Goal: Task Accomplishment & Management: Use online tool/utility

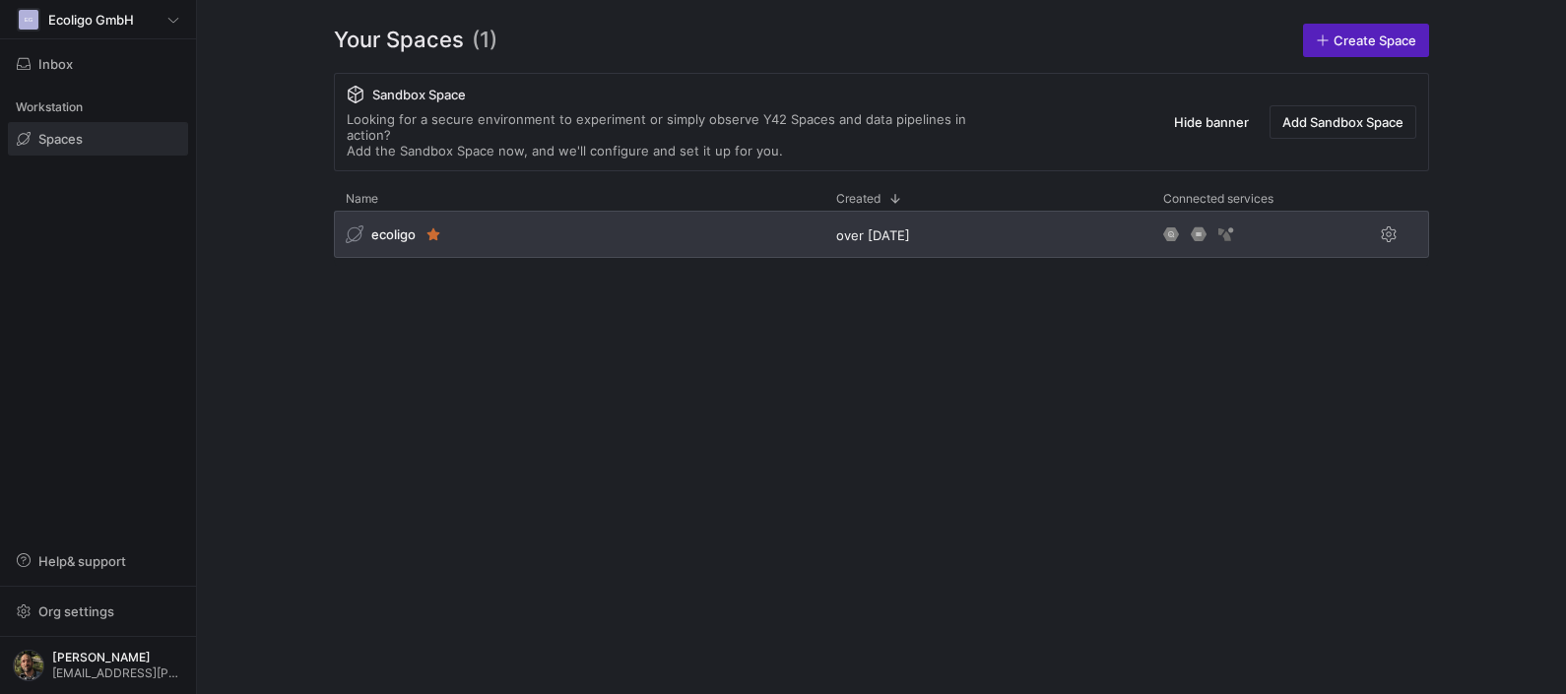
click at [606, 211] on div "ecoligo" at bounding box center [579, 234] width 491 height 47
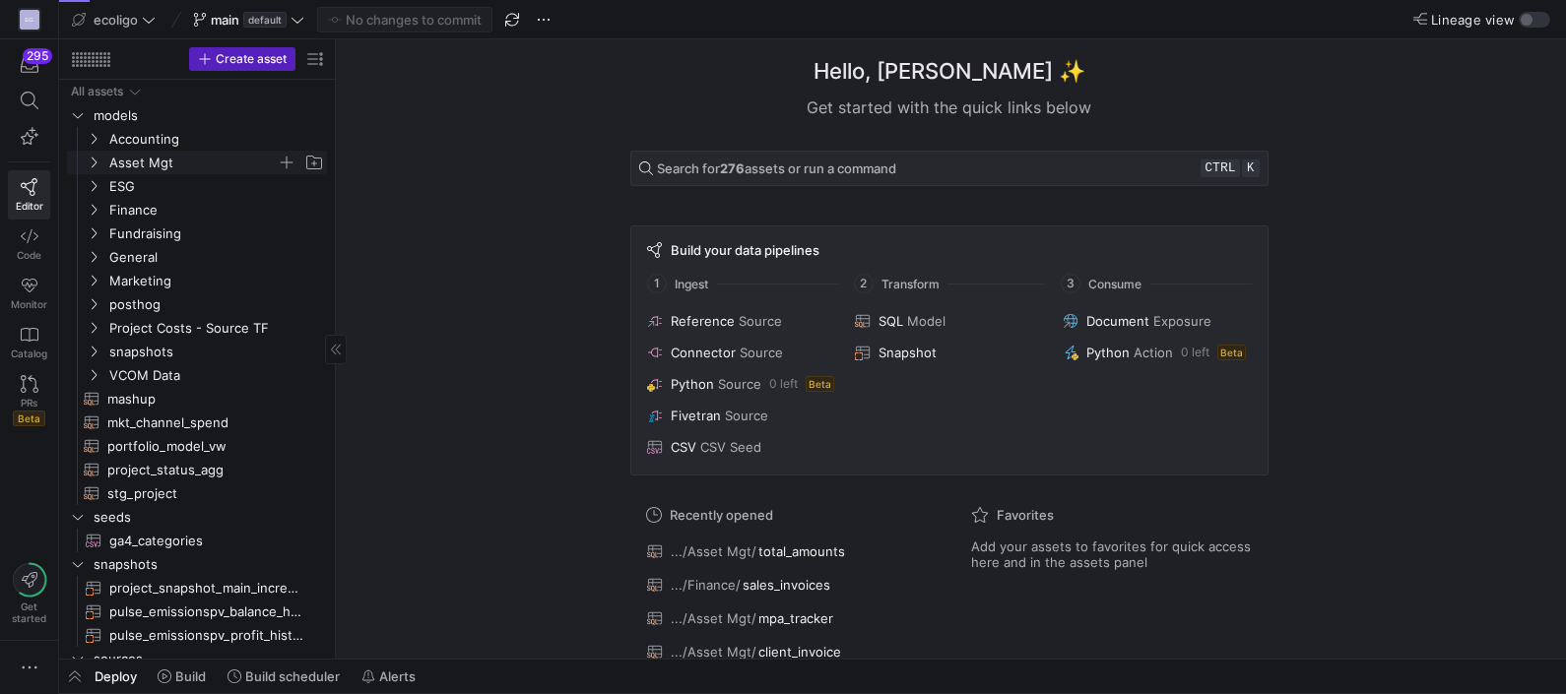
click at [98, 160] on icon "Press SPACE to select this row." at bounding box center [94, 163] width 14 height 12
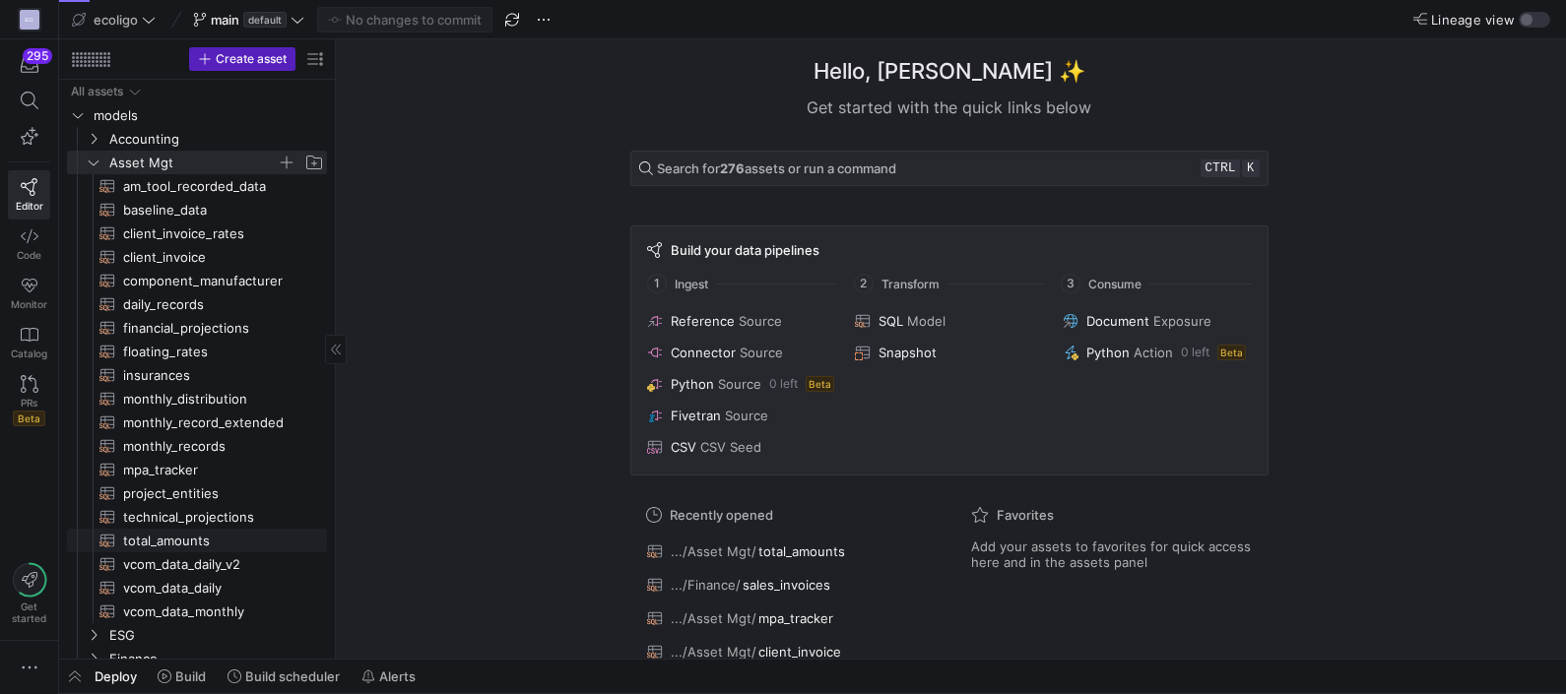
click at [172, 533] on span "total_amounts​​​​​​​​​​" at bounding box center [213, 541] width 181 height 23
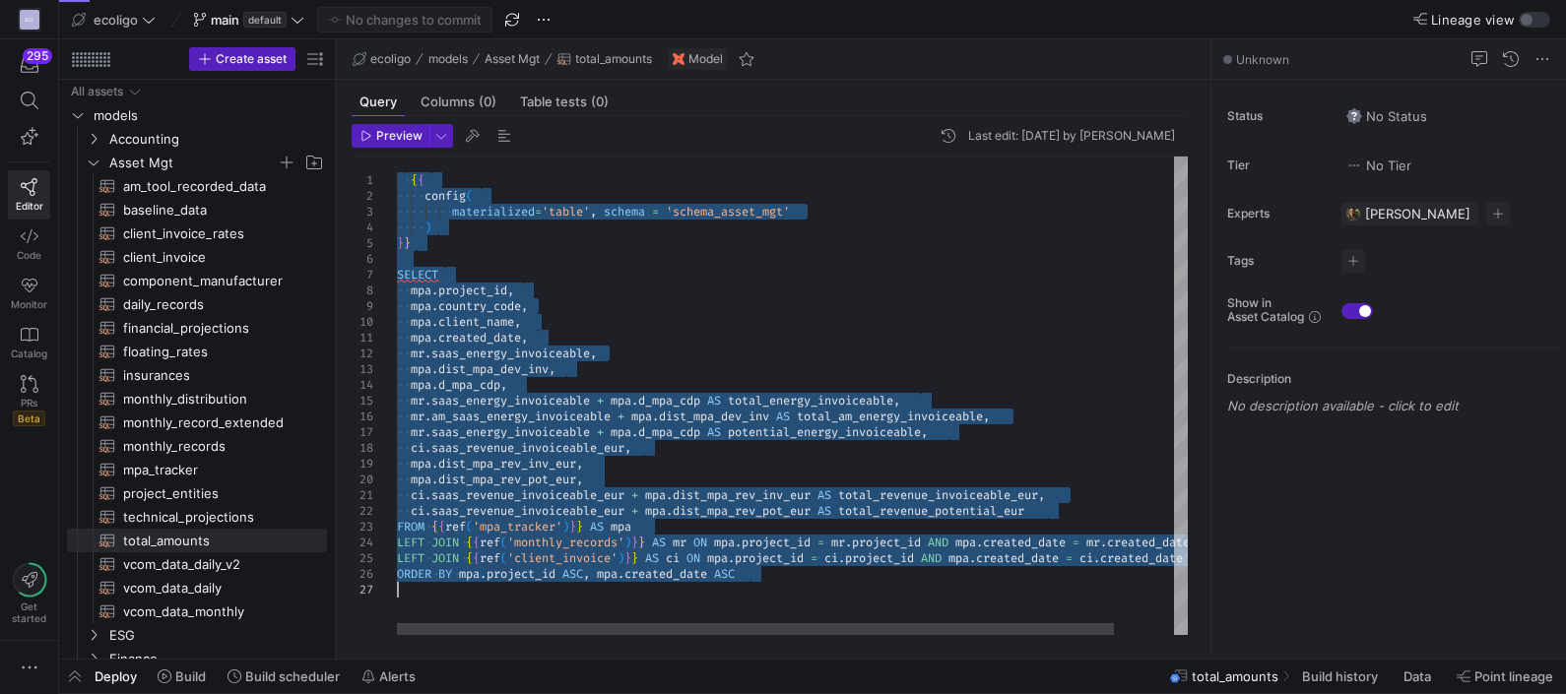
drag, startPoint x: 405, startPoint y: 183, endPoint x: 1017, endPoint y: 639, distance: 763.1
click at [1017, 635] on div "{ { config ( materialized = 'table' , schema = 'schema_asset_mgt' ) } } SELECT …" at bounding box center [825, 396] width 857 height 479
click at [572, 345] on div "{ { config ( materialized = 'table' , schema = 'schema_asset_mgt' ) } } SELECT …" at bounding box center [825, 396] width 857 height 479
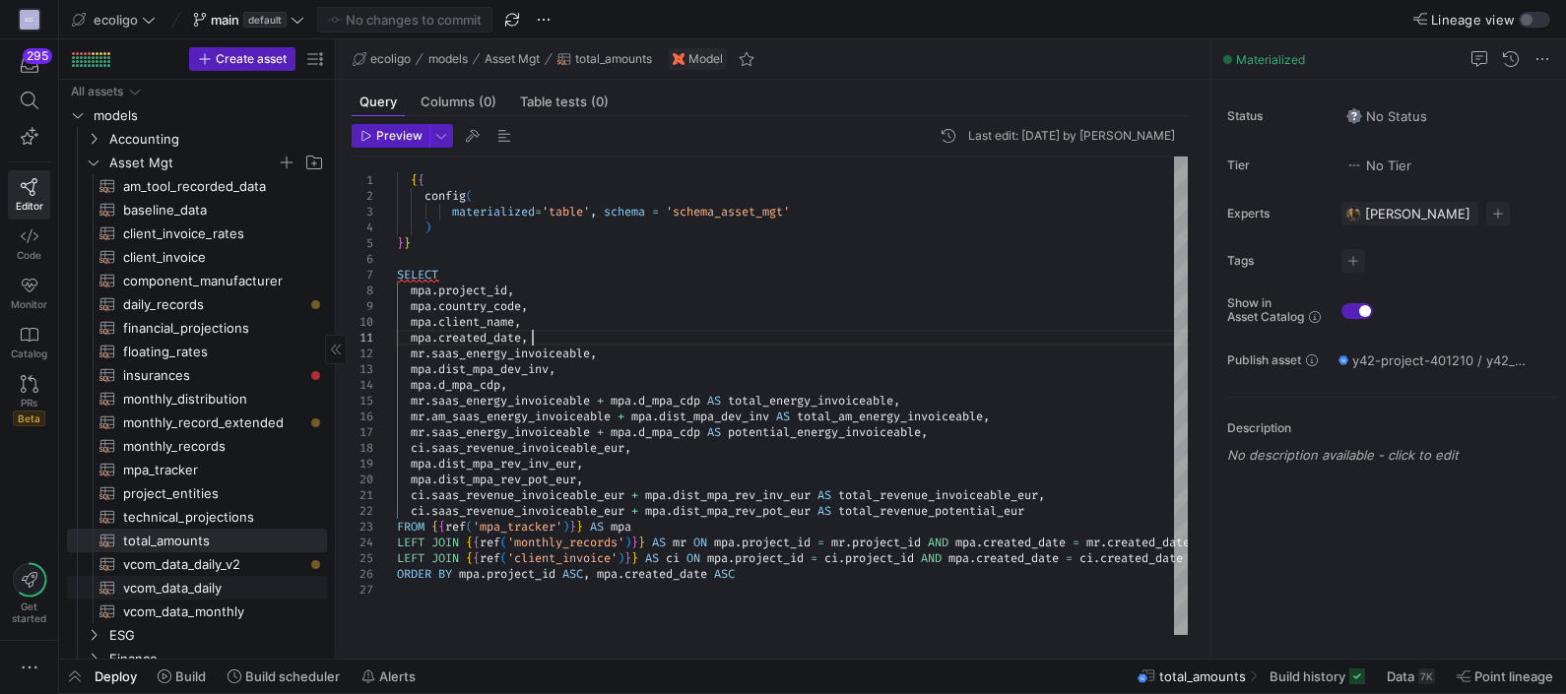
click at [197, 582] on span "vcom_data_daily​​​​​​​​​​" at bounding box center [213, 588] width 181 height 23
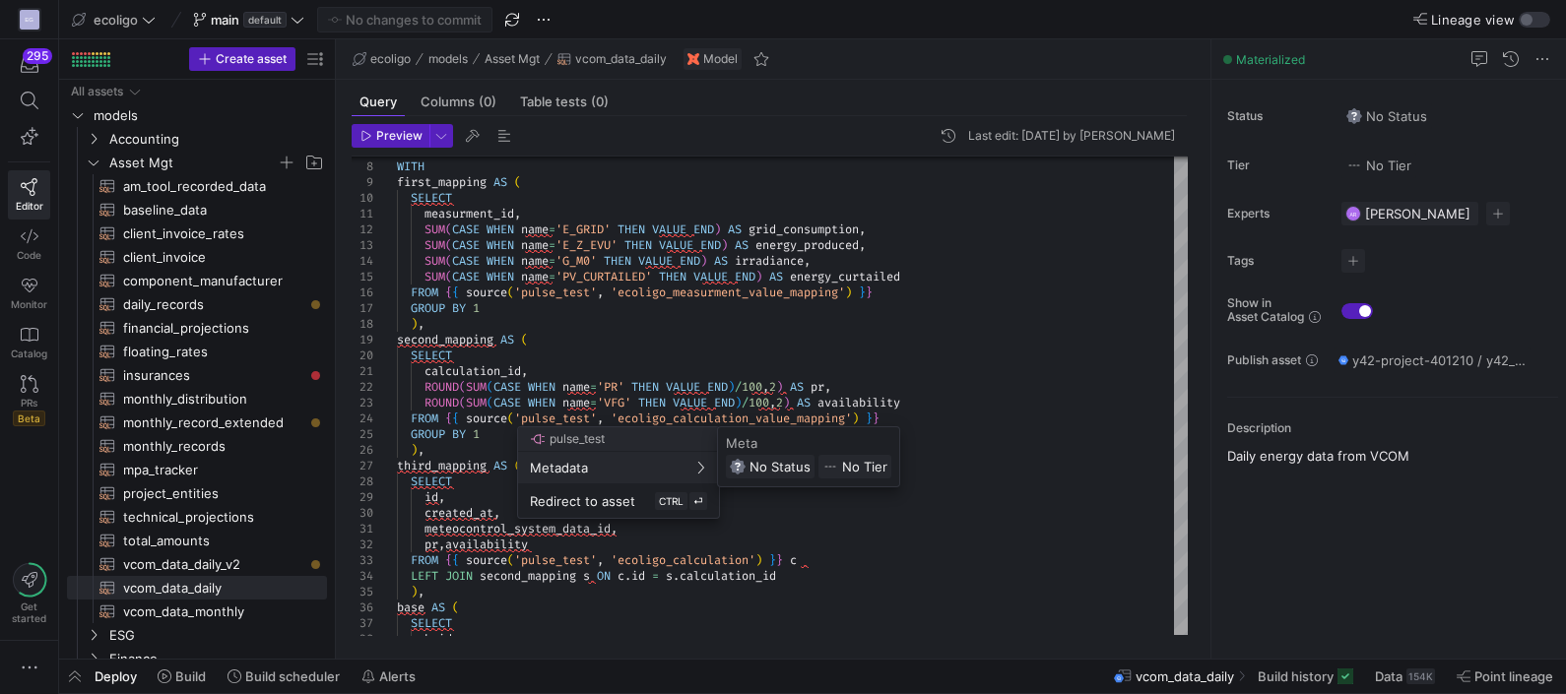
click at [601, 326] on div at bounding box center [783, 347] width 1566 height 694
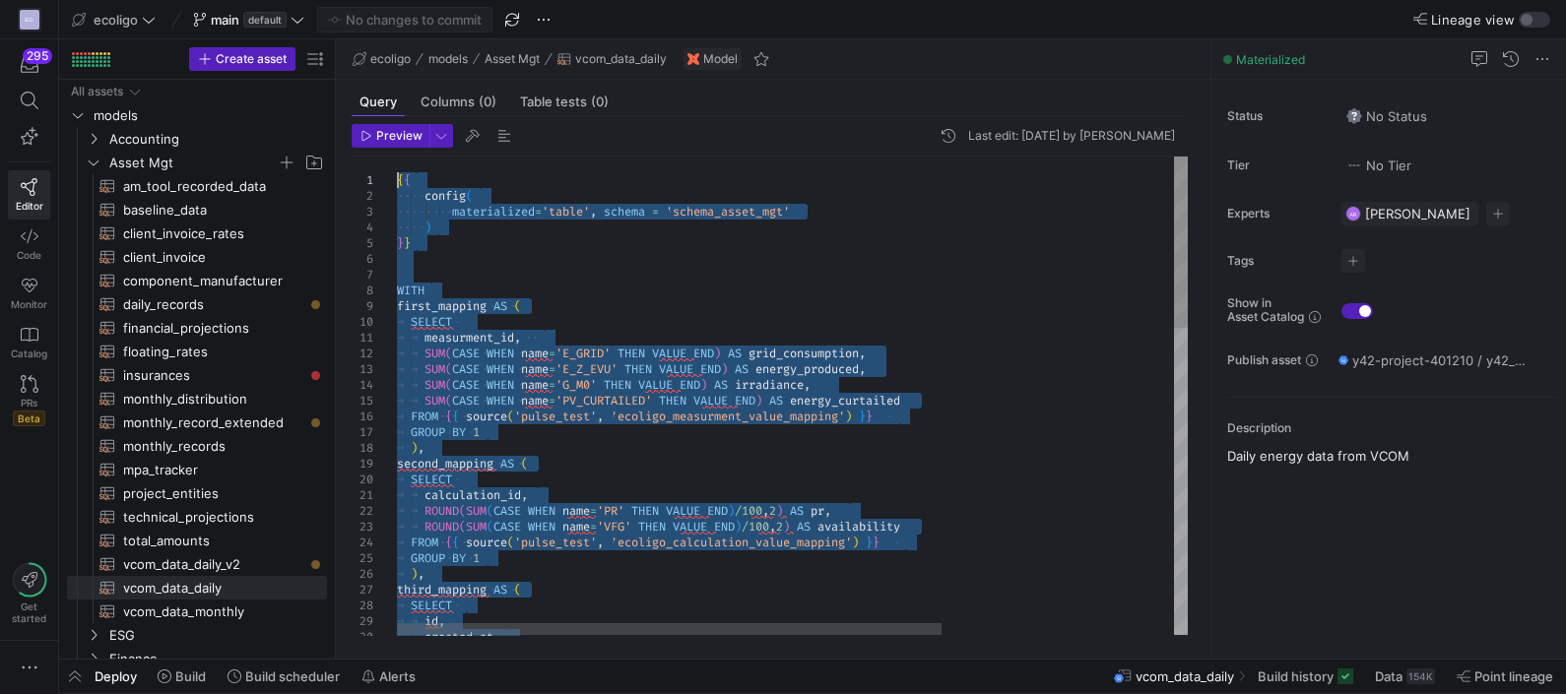
drag, startPoint x: 525, startPoint y: 511, endPoint x: 231, endPoint y: -128, distance: 703.5
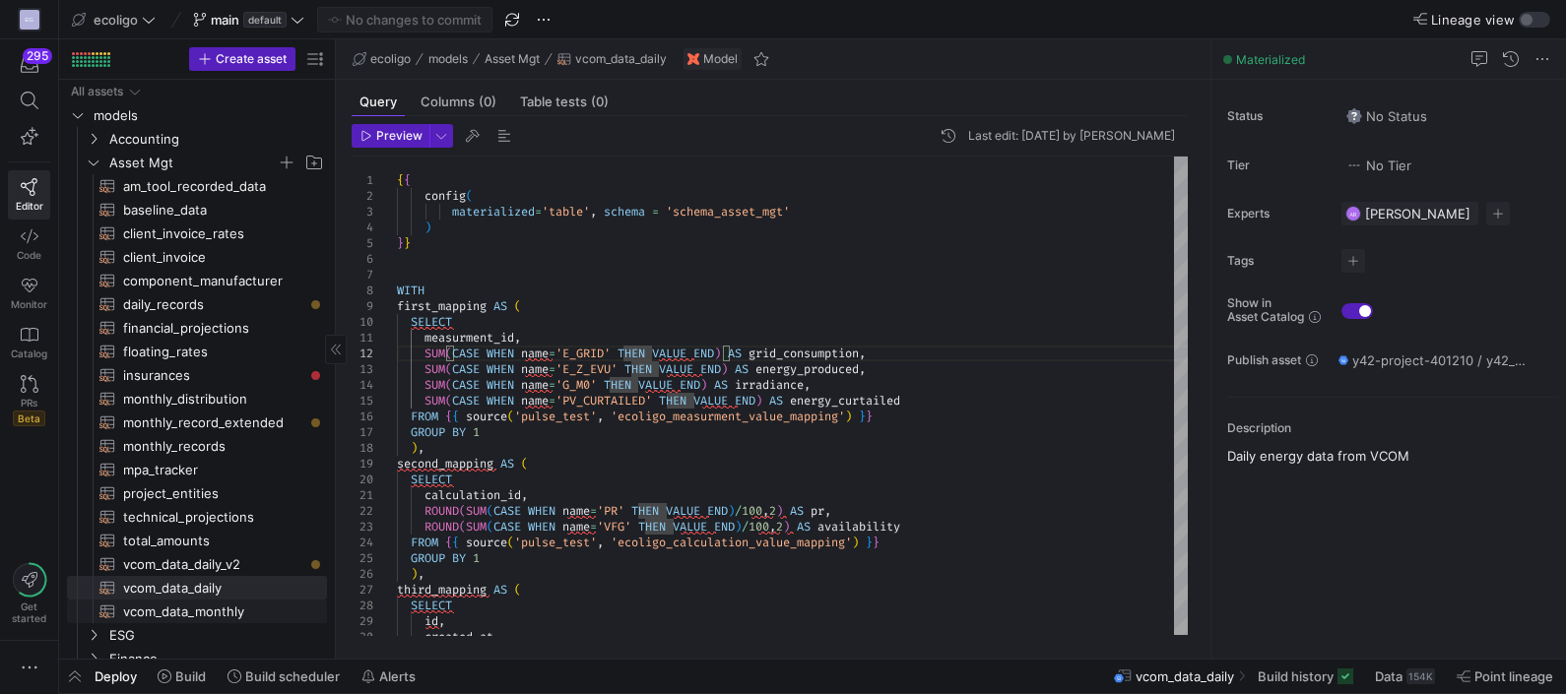
click at [223, 613] on span "vcom_data_monthly​​​​​​​​​​" at bounding box center [213, 612] width 181 height 23
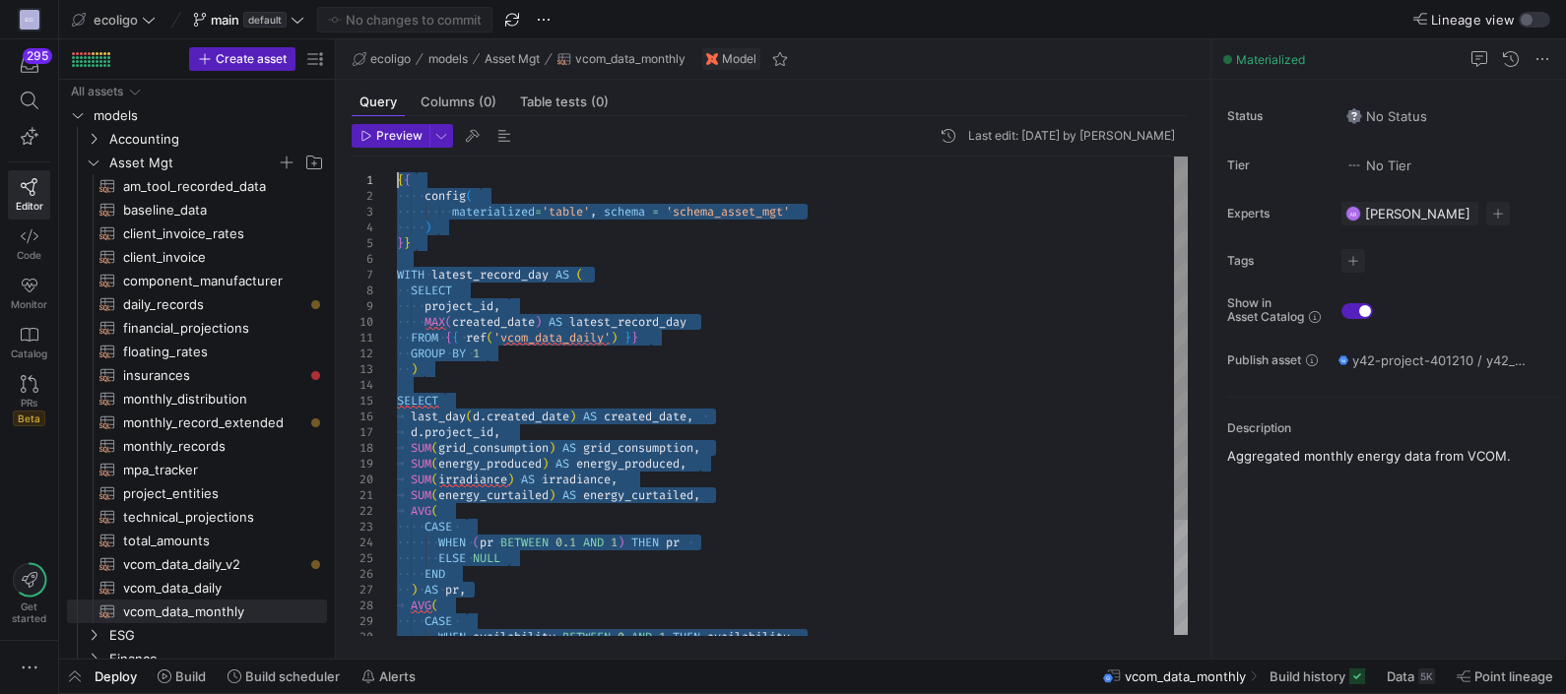
drag, startPoint x: 499, startPoint y: 608, endPoint x: 333, endPoint y: -82, distance: 709.4
click at [607, 424] on div "project_id , MAX ( created_date ) AS latest_record_day FROM { { ref ( 'vcom_dat…" at bounding box center [792, 472] width 791 height 630
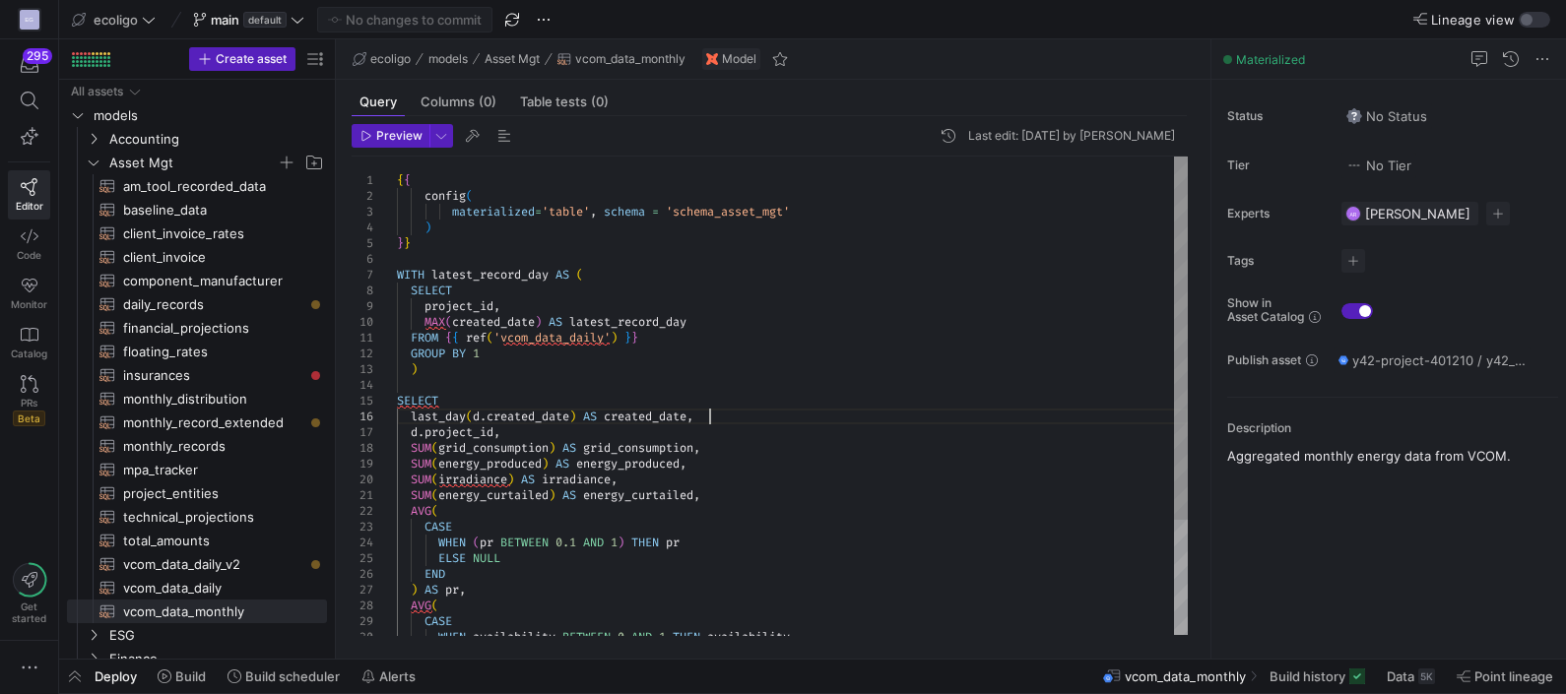
click at [709, 412] on div "project_id , MAX ( created_date ) AS latest_record_day FROM { { ref ( 'vcom_dat…" at bounding box center [792, 472] width 791 height 630
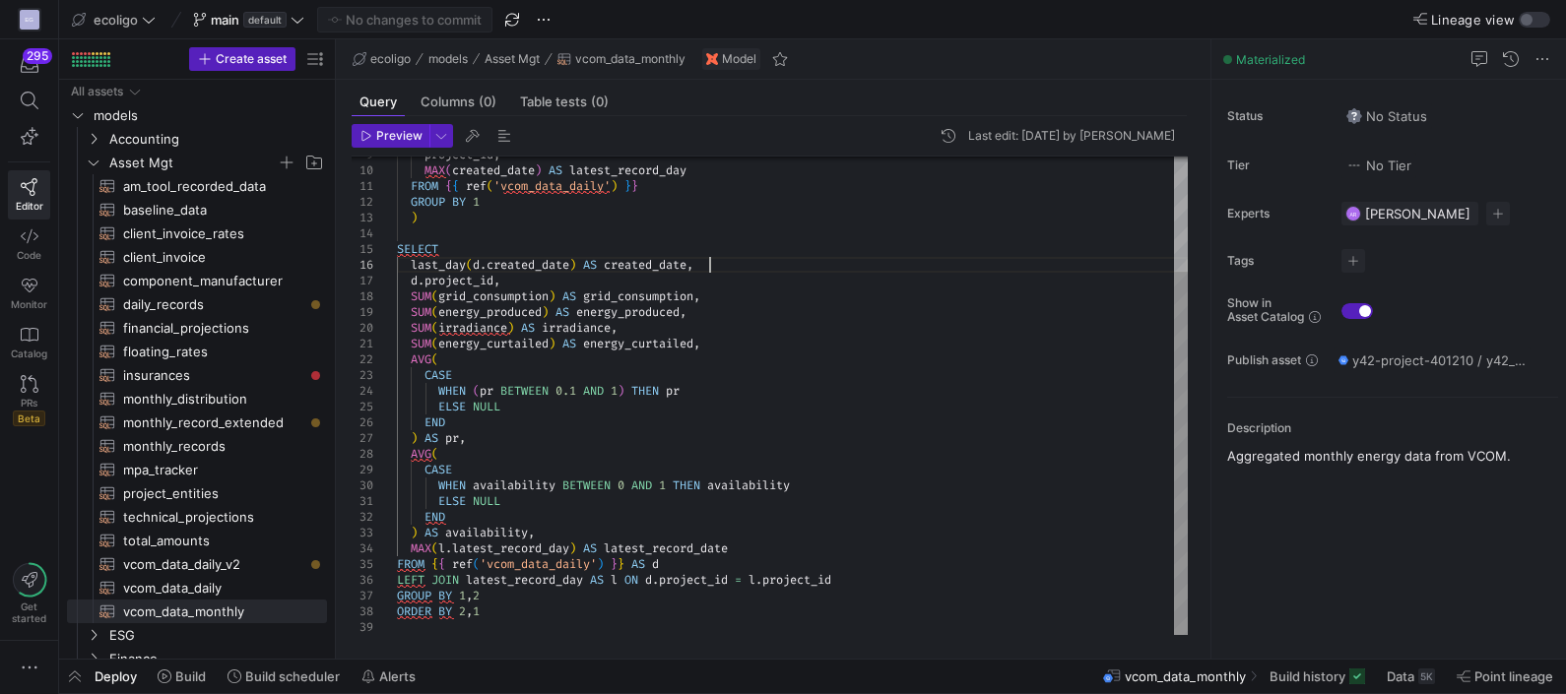
type textarea "SUM(energy_curtailed) AS energy_curtailed, AVG( CASE WHEN (pr BETWEEN 0.1 AND 1…"
